Goal: Information Seeking & Learning: Learn about a topic

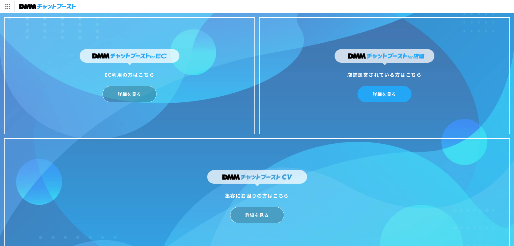
click at [403, 97] on link "詳細を見る" at bounding box center [384, 94] width 54 height 16
